Goal: Transaction & Acquisition: Obtain resource

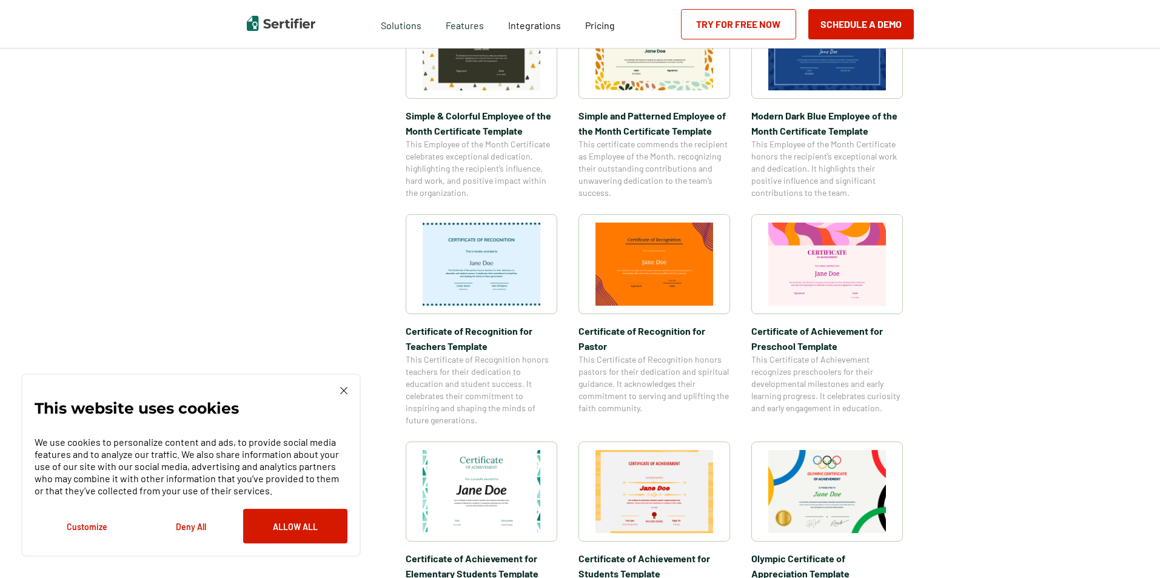
scroll to position [121, 0]
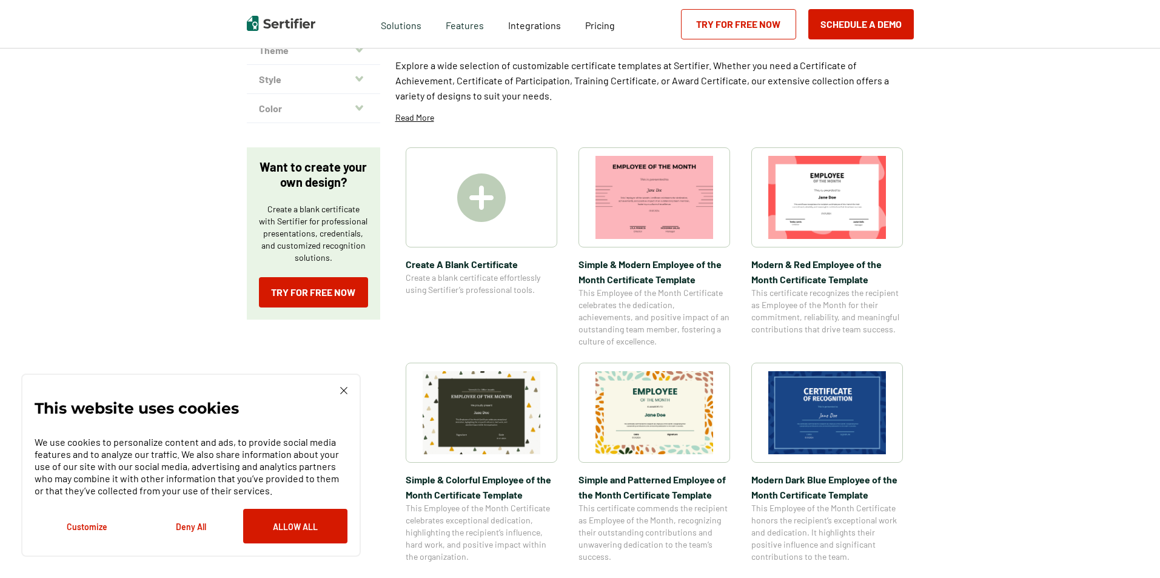
click at [798, 202] on img at bounding box center [827, 197] width 118 height 83
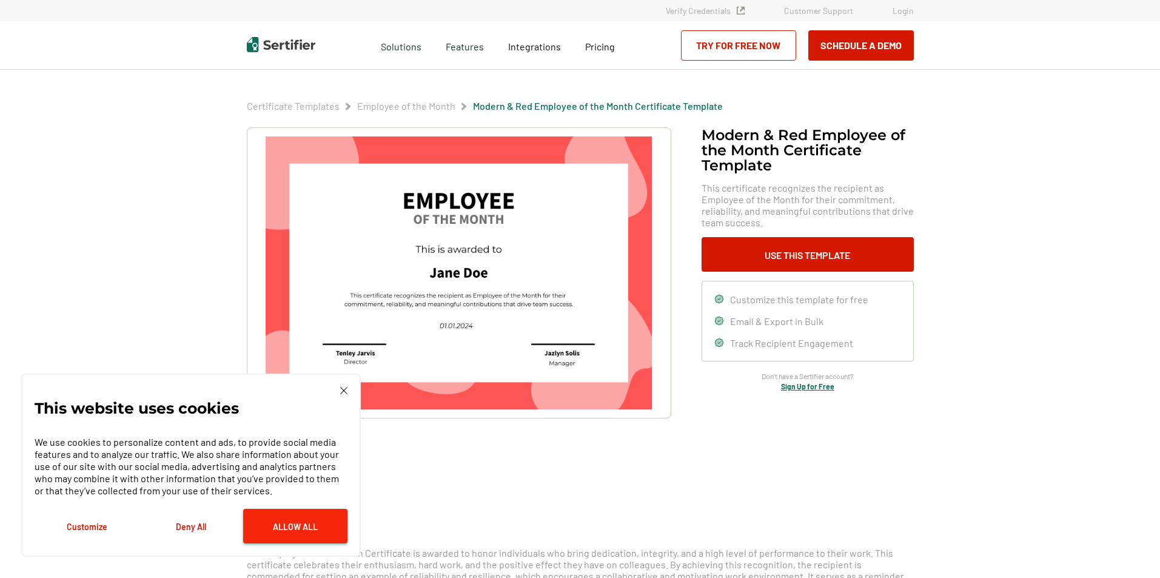
click at [276, 525] on button "Allow All" at bounding box center [295, 526] width 104 height 35
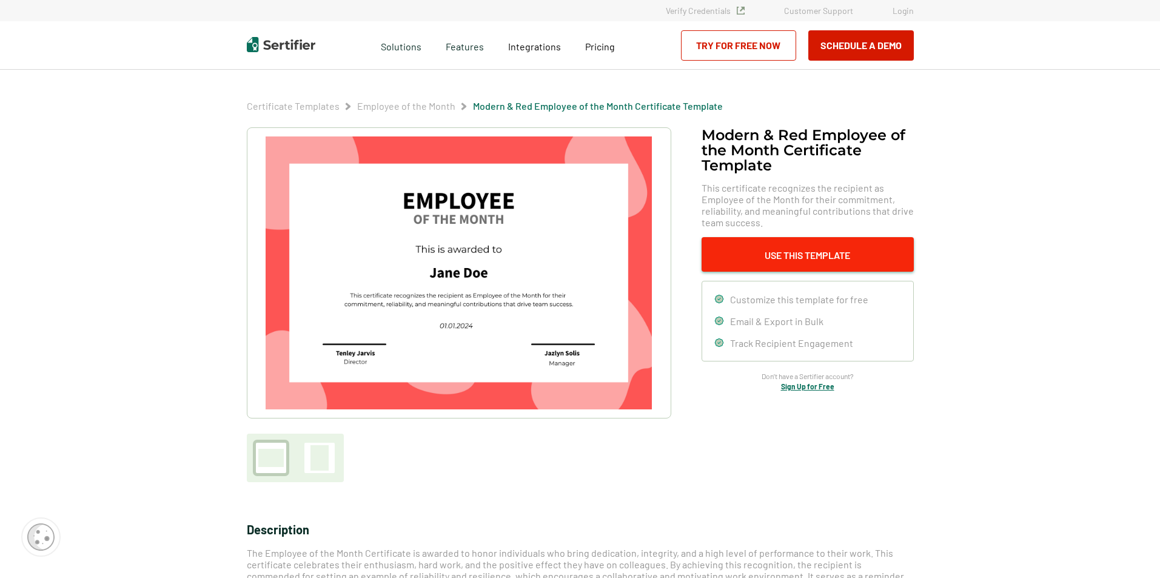
click at [808, 254] on button "Use This Template" at bounding box center [807, 254] width 212 height 35
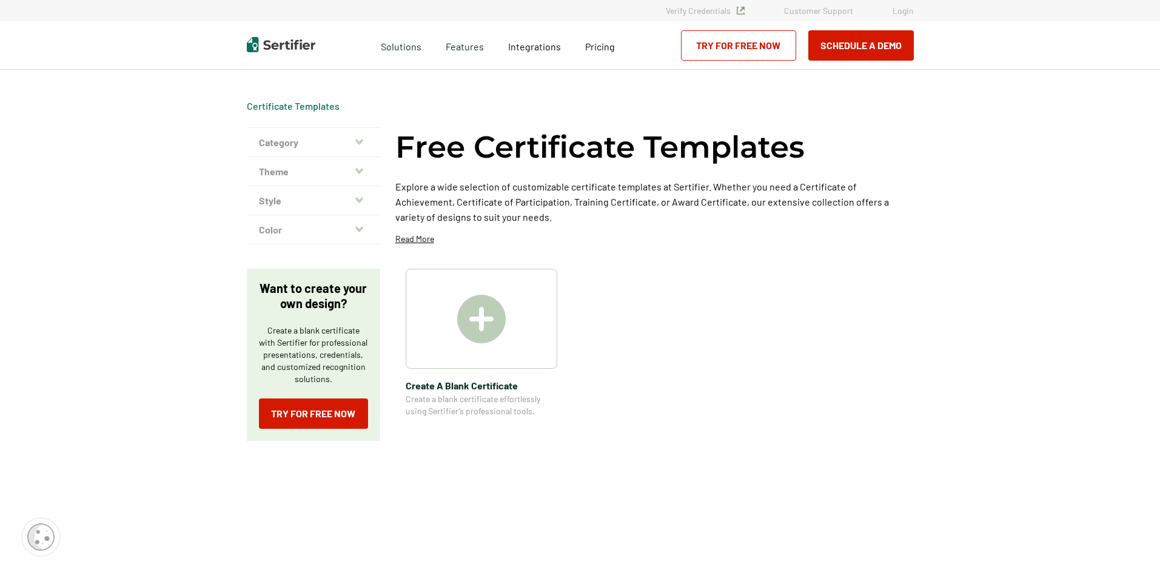
scroll to position [121, 0]
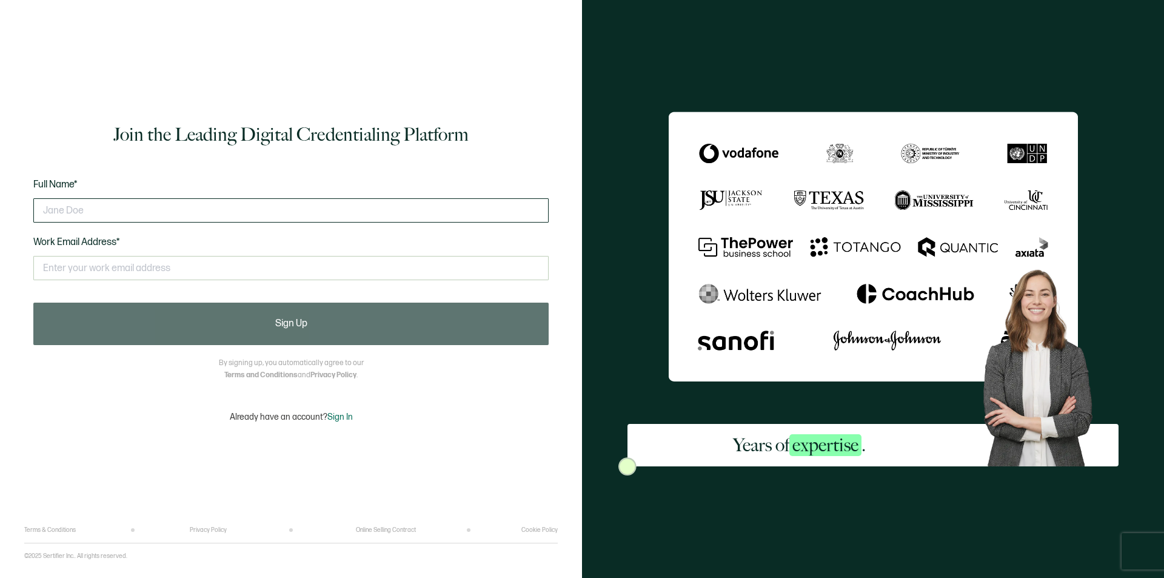
click at [127, 207] on input "text" at bounding box center [290, 210] width 515 height 24
